Goal: Check status: Check status

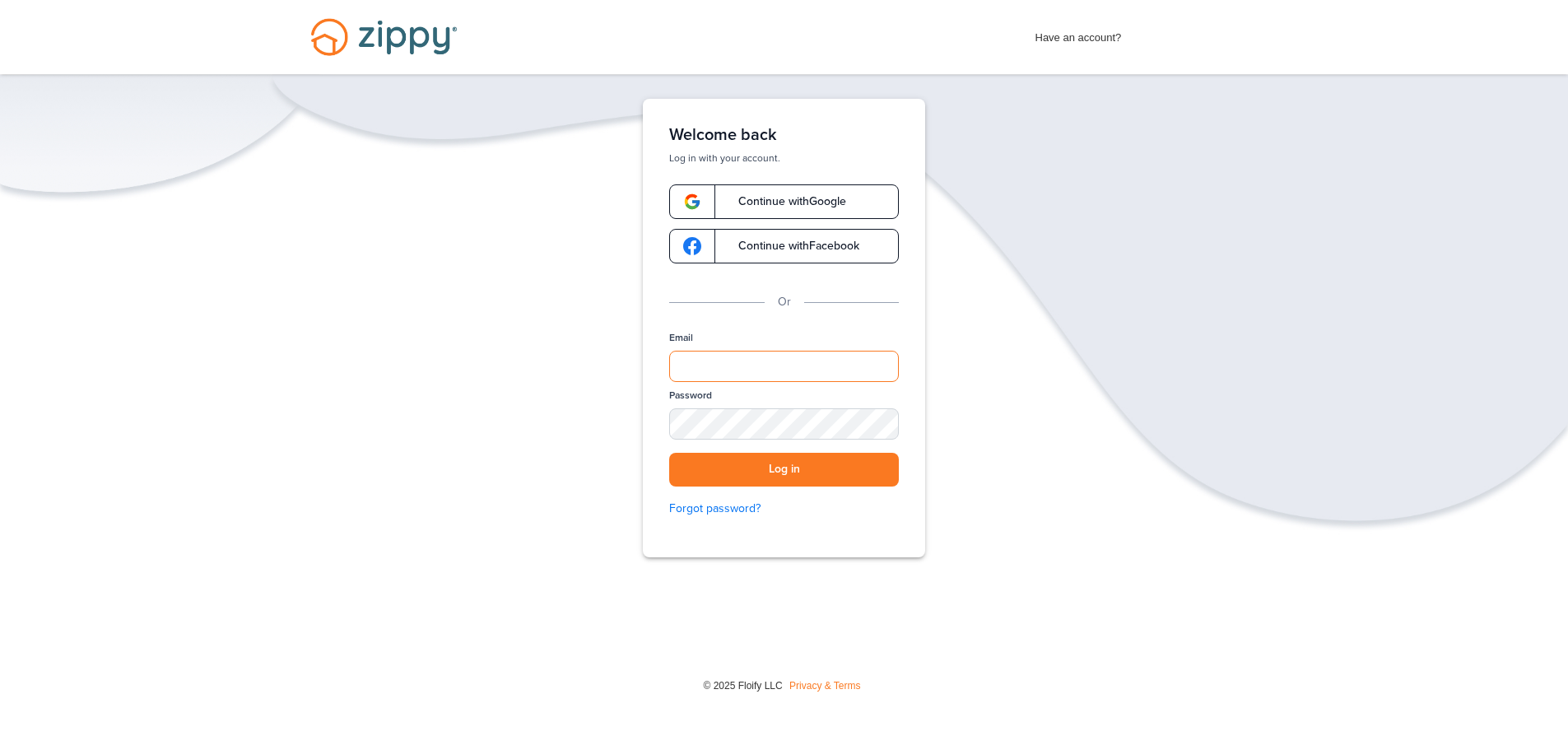
click at [731, 361] on input "Email" at bounding box center [784, 366] width 230 height 31
type input "**********"
click at [813, 464] on button "Log in" at bounding box center [784, 469] width 230 height 33
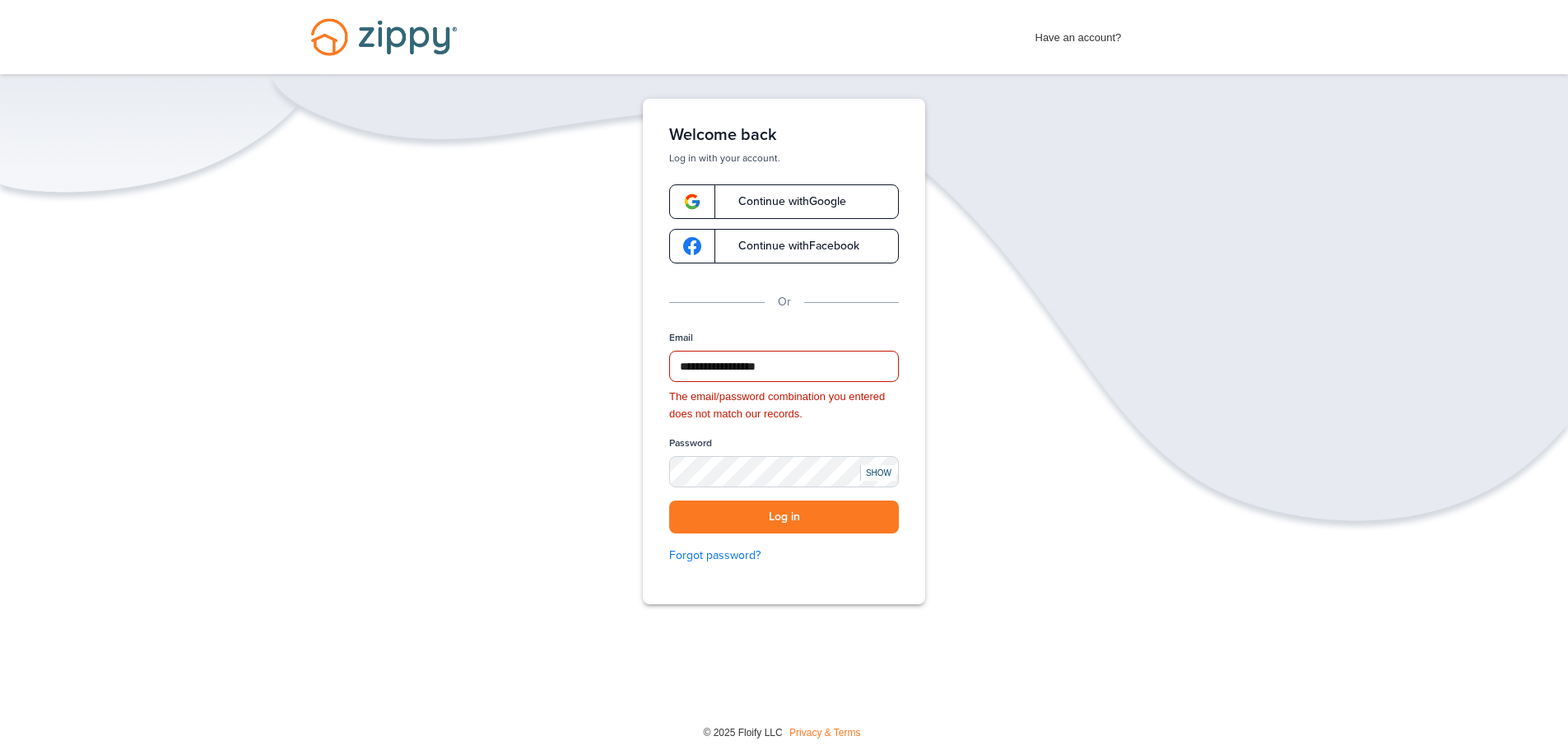
click at [886, 466] on div "SHOW" at bounding box center [877, 472] width 36 height 16
click at [829, 521] on button "Log in" at bounding box center [784, 517] width 230 height 33
click at [768, 517] on button "Log in" at bounding box center [784, 517] width 230 height 33
click at [646, 505] on div "**********" at bounding box center [784, 351] width 283 height 506
click at [744, 508] on button "Log in" at bounding box center [784, 517] width 230 height 33
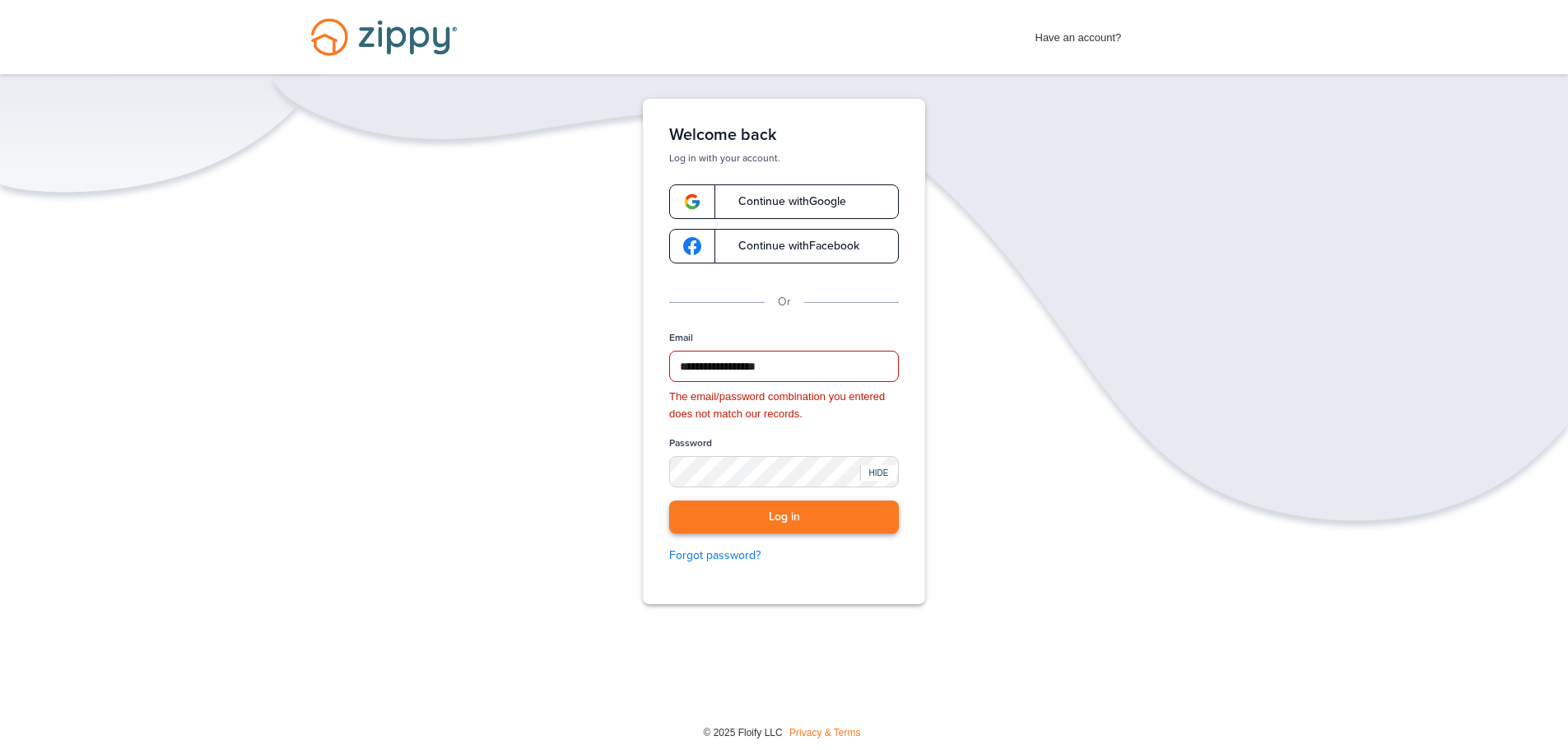
click at [816, 516] on button "Log in" at bounding box center [784, 517] width 230 height 33
click at [722, 557] on link "Forgot password?" at bounding box center [784, 555] width 230 height 19
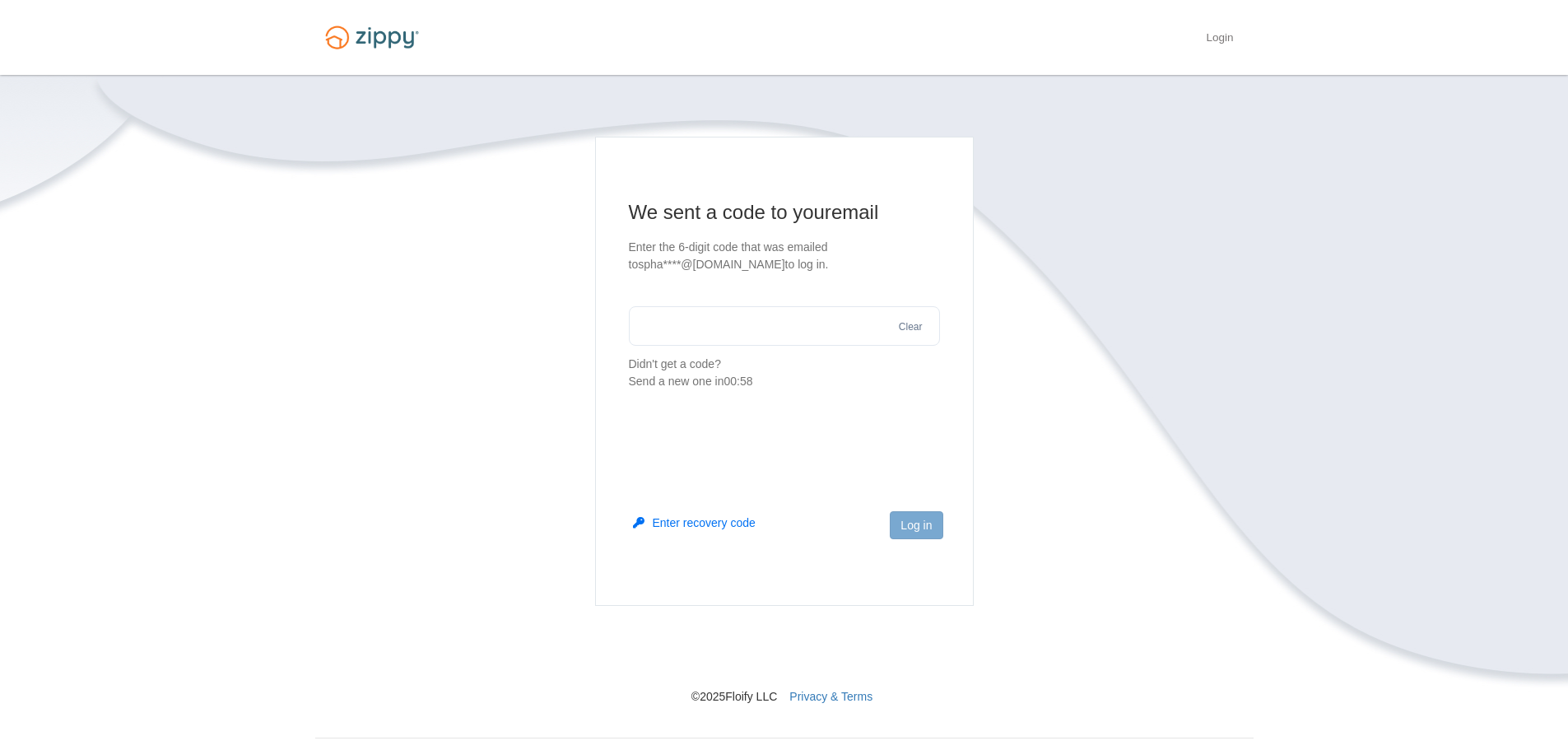
click at [822, 322] on input "text" at bounding box center [784, 326] width 311 height 39
type input "******"
click at [922, 513] on button "Log in" at bounding box center [917, 525] width 53 height 28
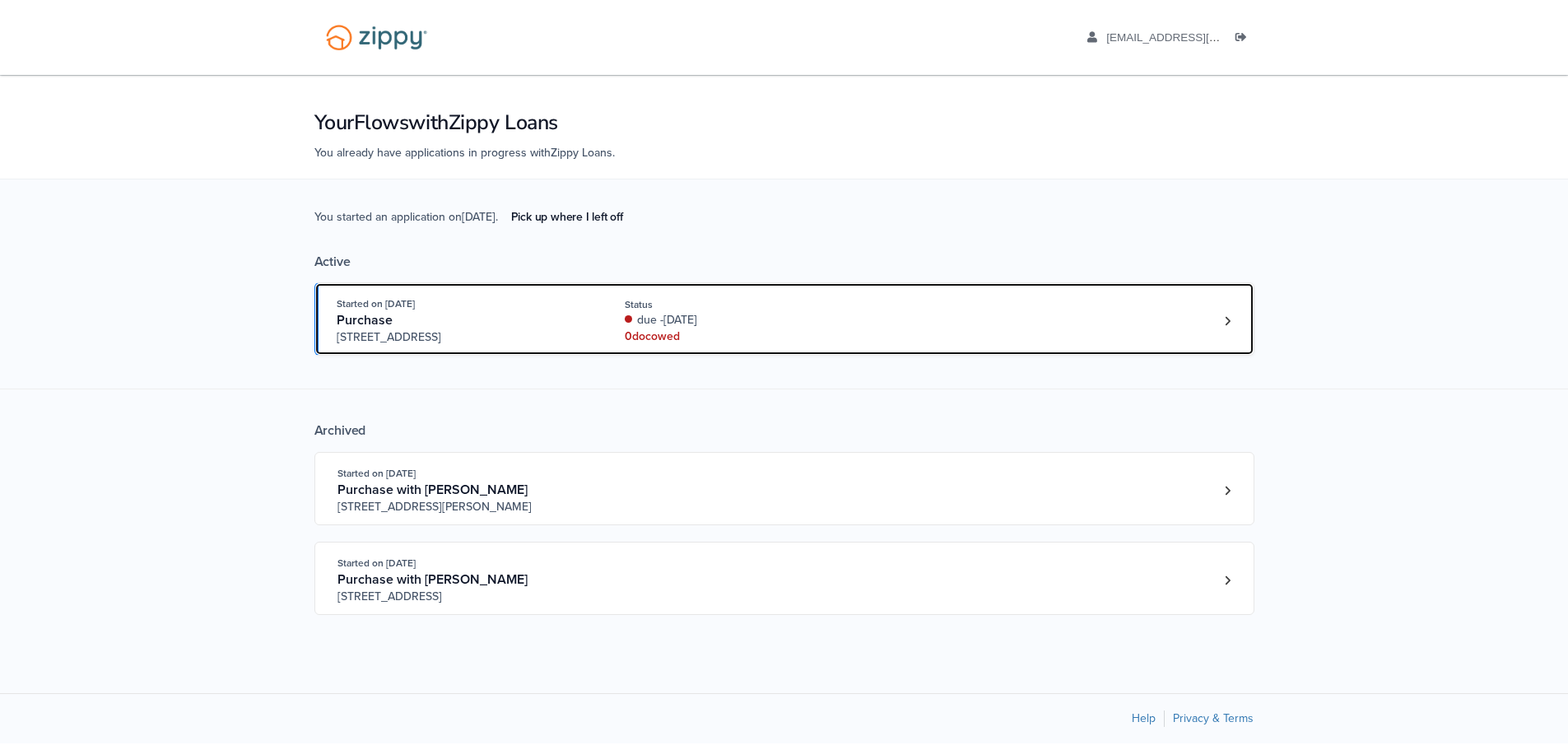
click at [757, 329] on div "0 doc owed" at bounding box center [735, 336] width 220 height 17
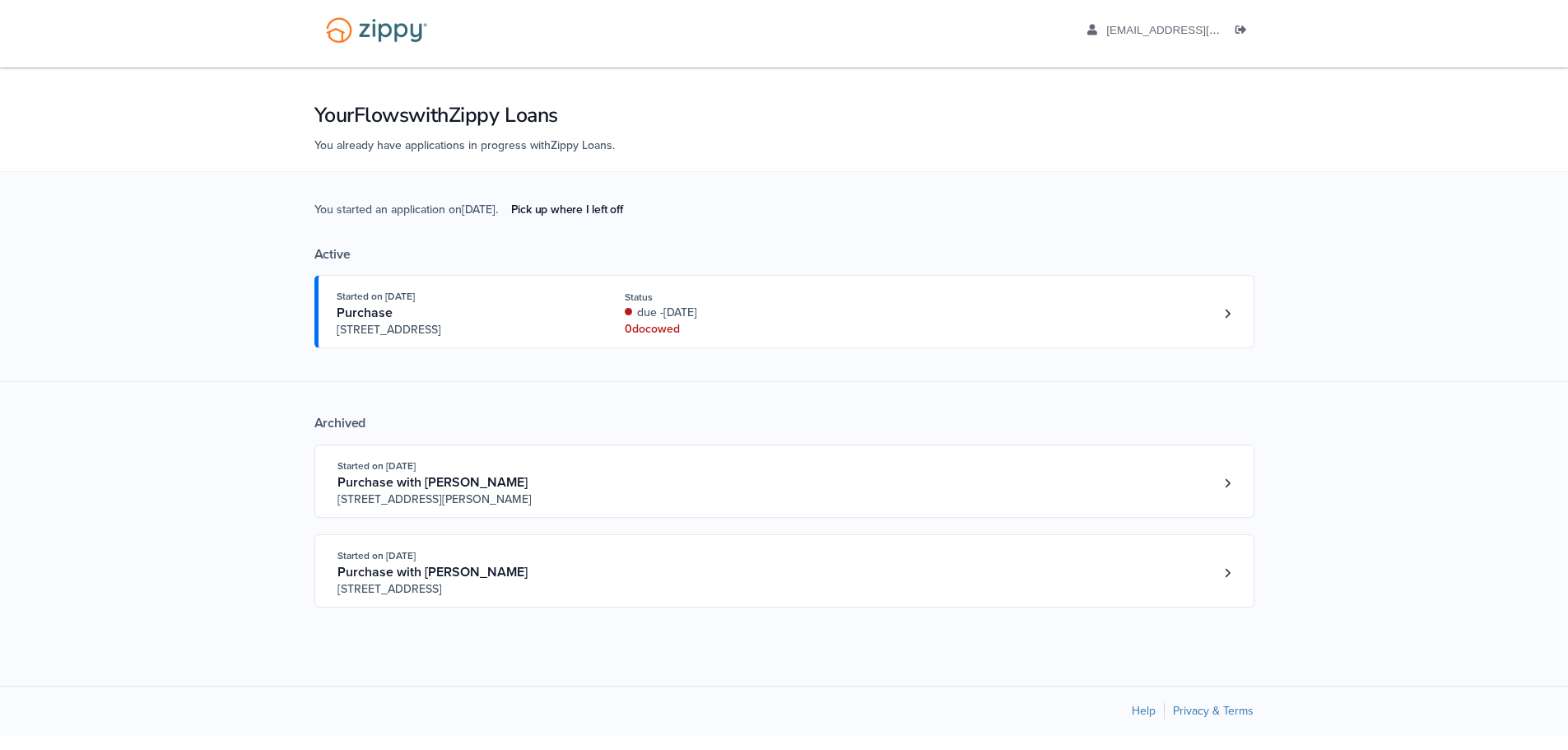
scroll to position [10, 0]
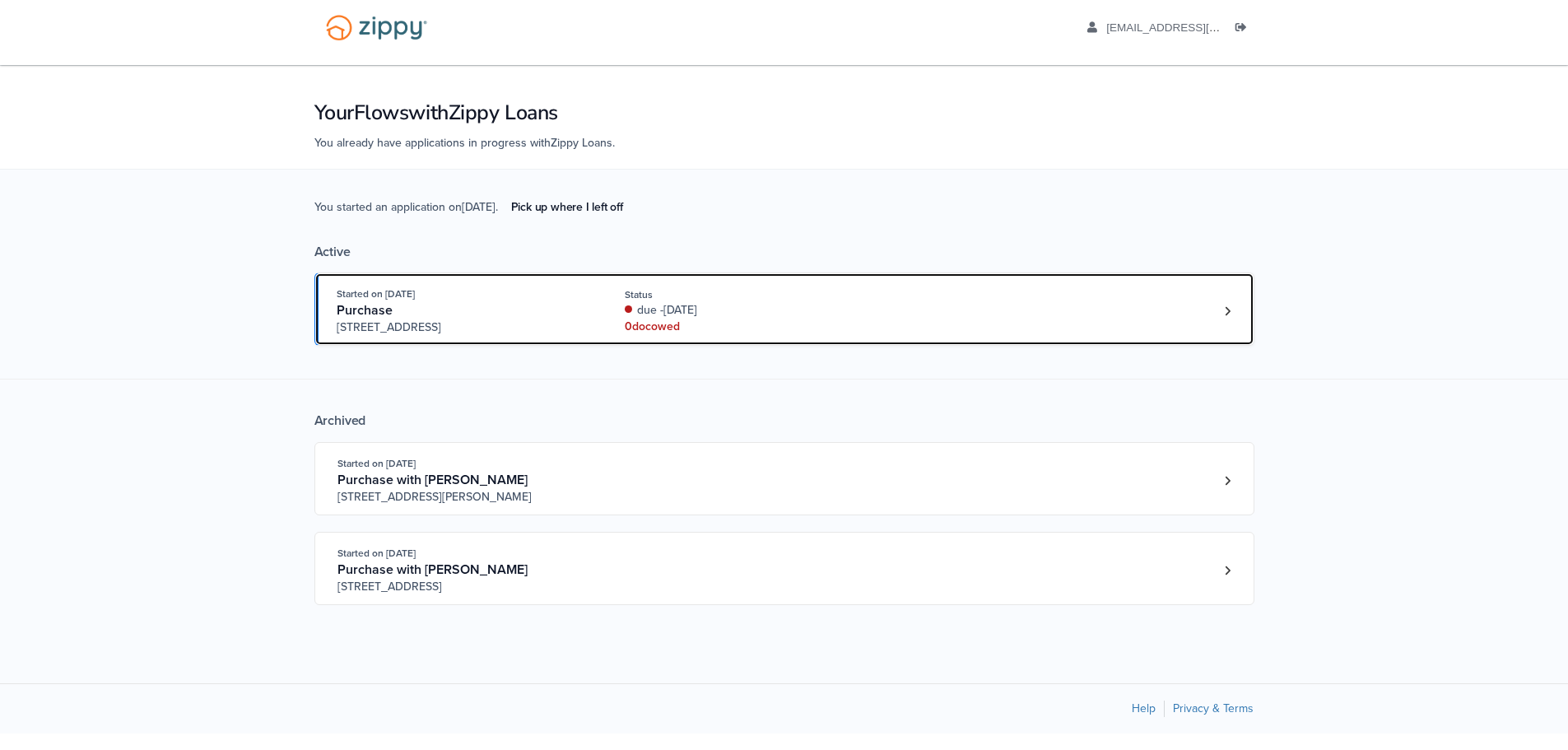
click at [1089, 303] on div "Started on [DATE] Purchase [STREET_ADDRESS] Status due -[DATE] 0 doc owed" at bounding box center [776, 310] width 879 height 50
